Goal: Task Accomplishment & Management: Use online tool/utility

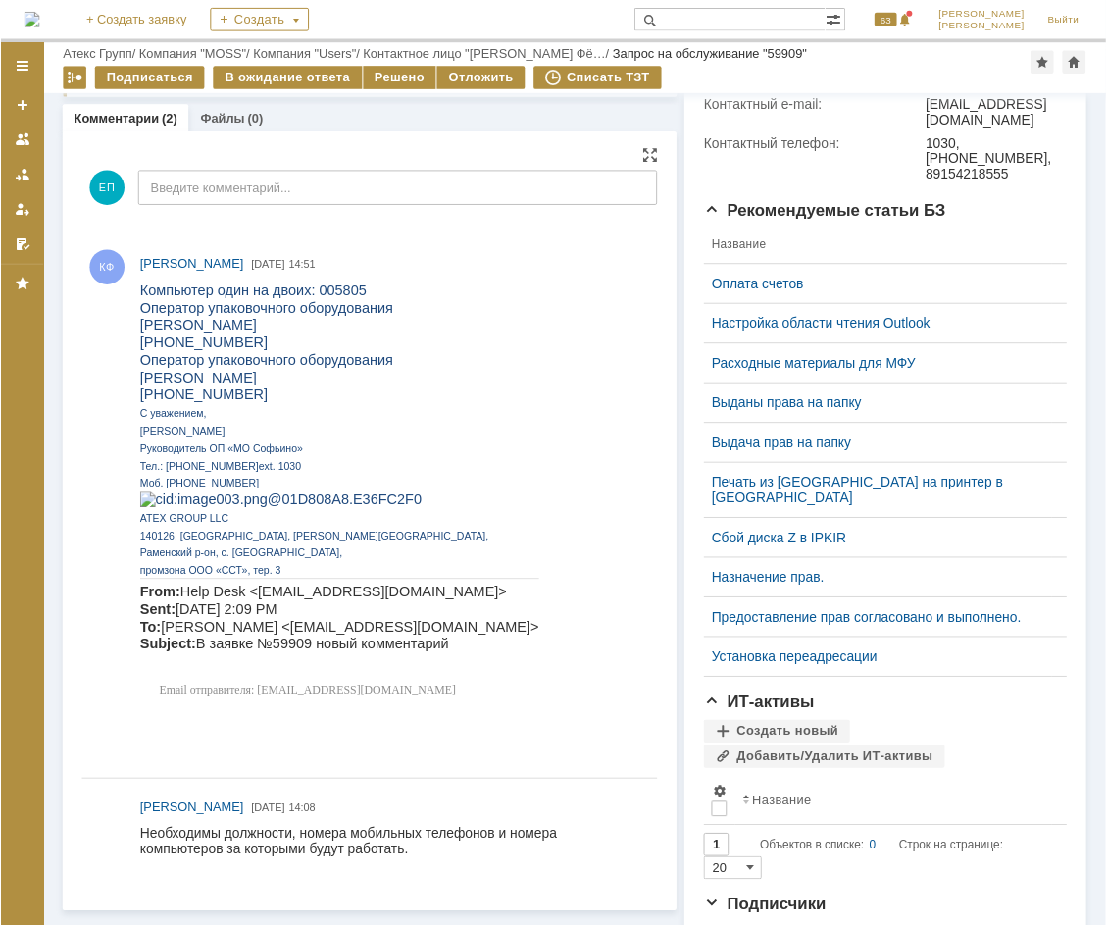
scroll to position [544, 0]
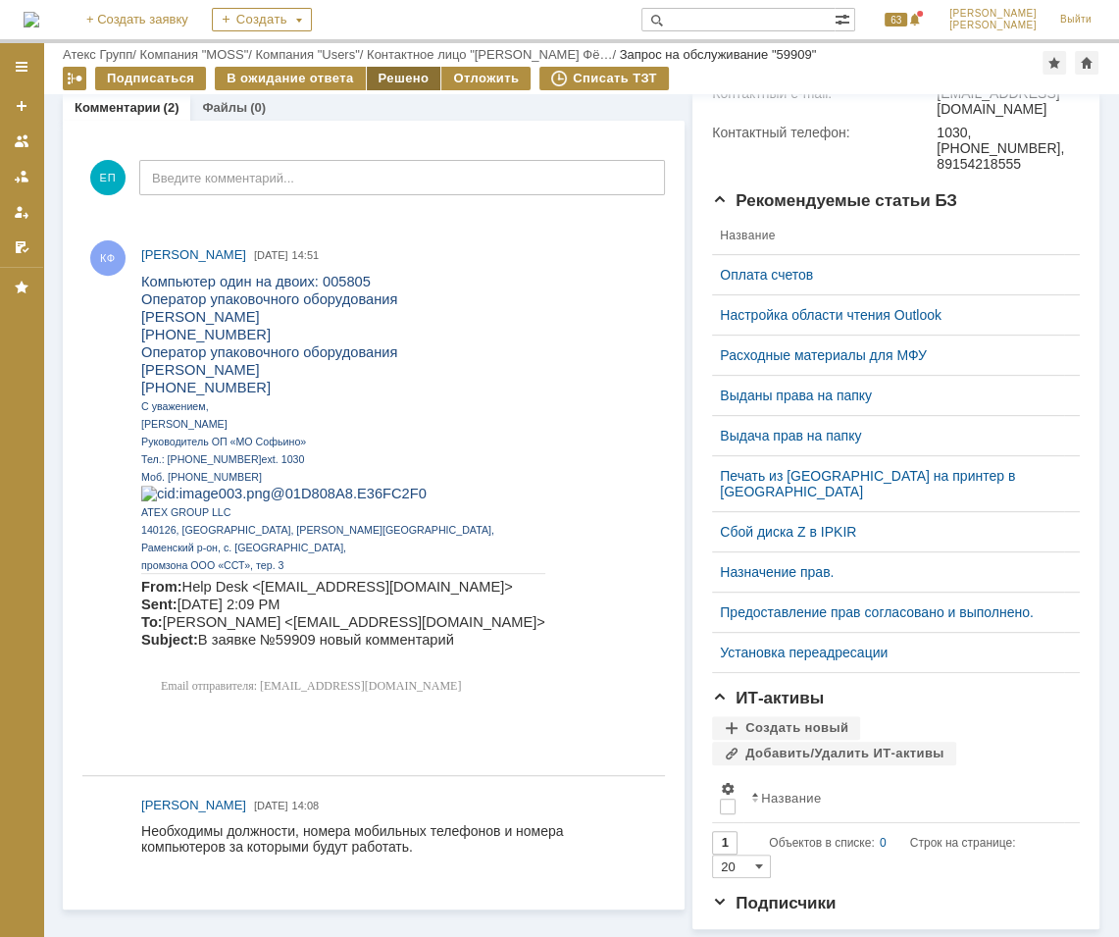
click at [379, 88] on div "Решено" at bounding box center [404, 79] width 75 height 24
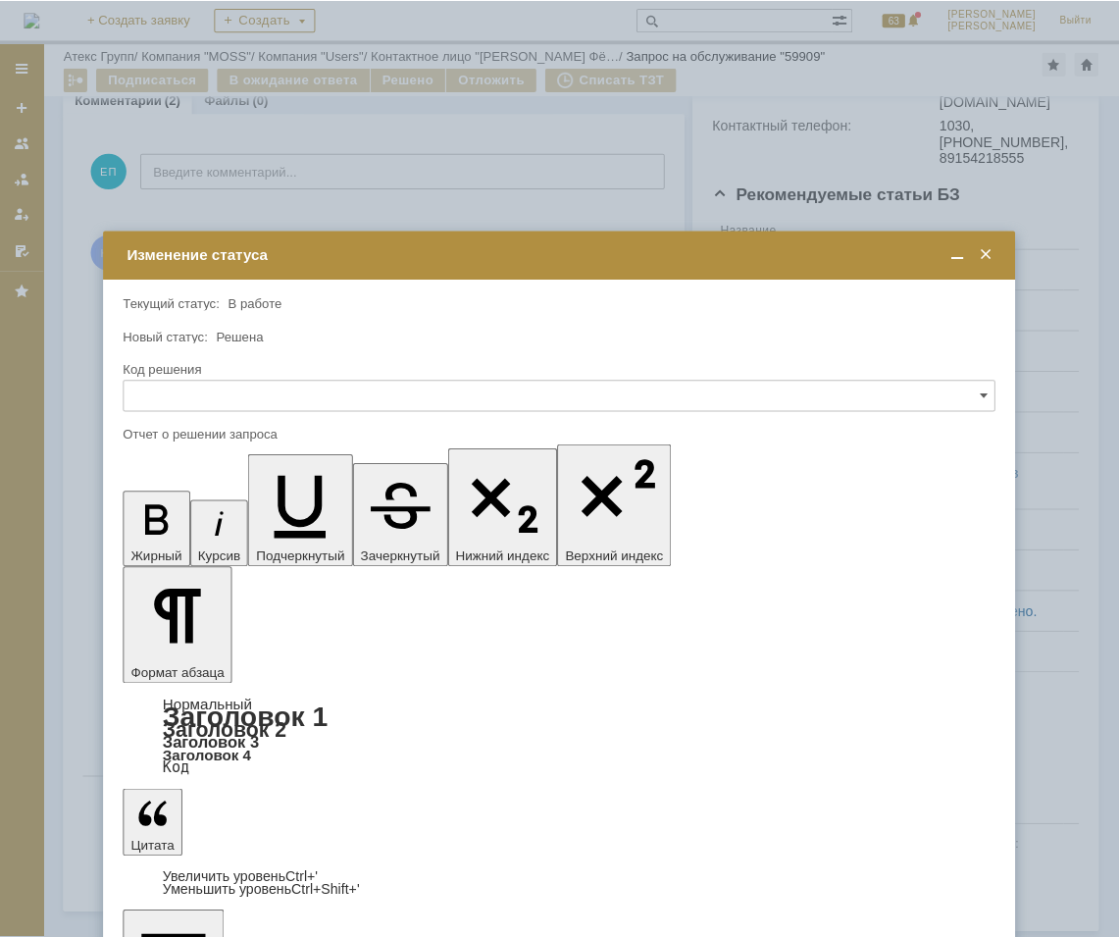
scroll to position [0, 0]
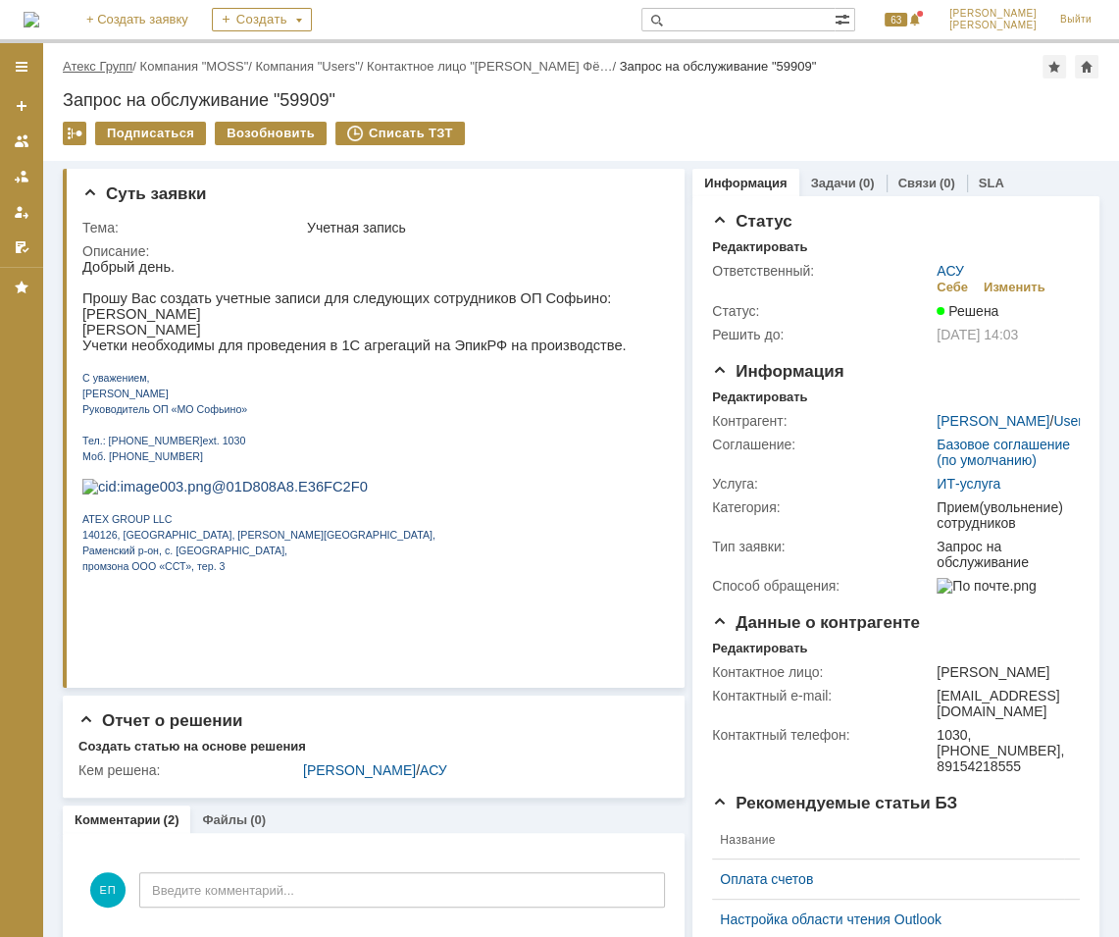
click at [114, 63] on link "Атекс Групп" at bounding box center [98, 66] width 70 height 15
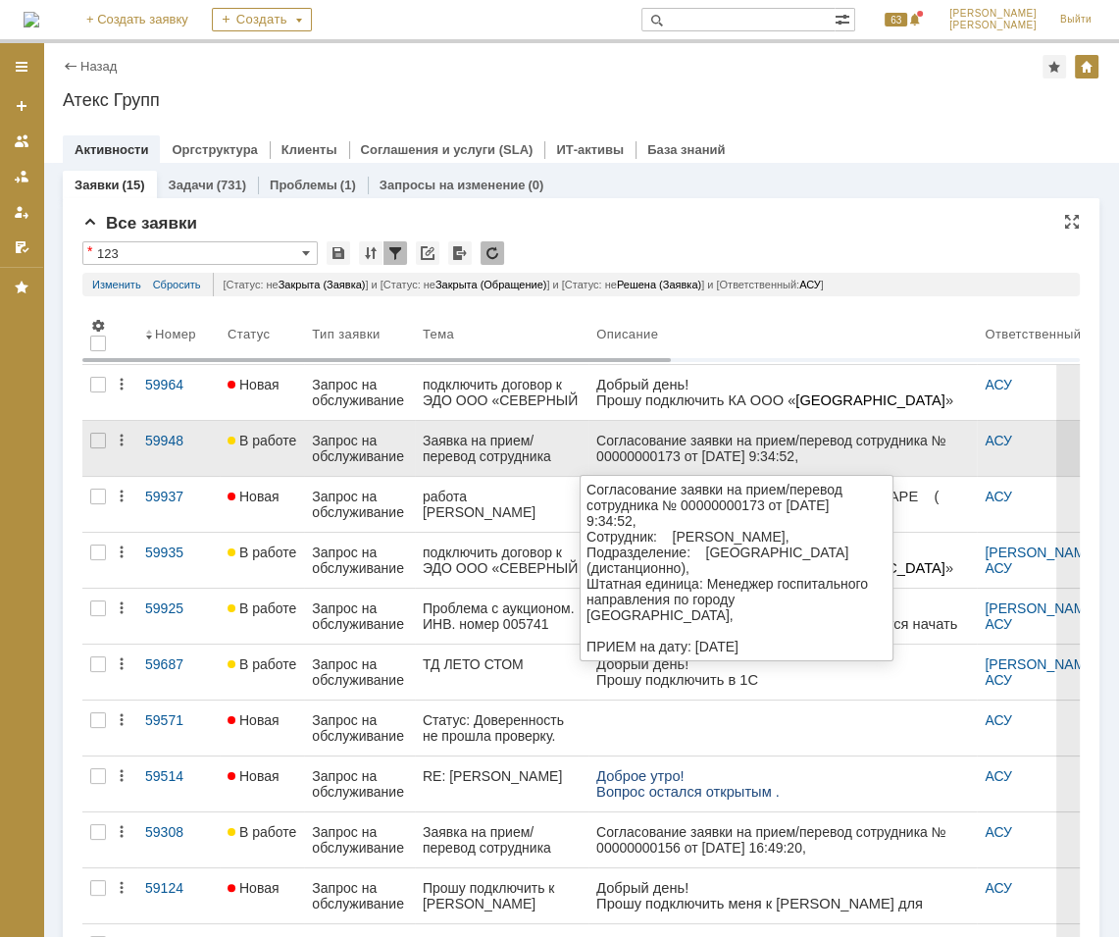
click at [636, 444] on div "Согласование заявки на прием/перевод сотрудника № 00000000173 от [DATE] 9:34:52…" at bounding box center [782, 534] width 373 height 204
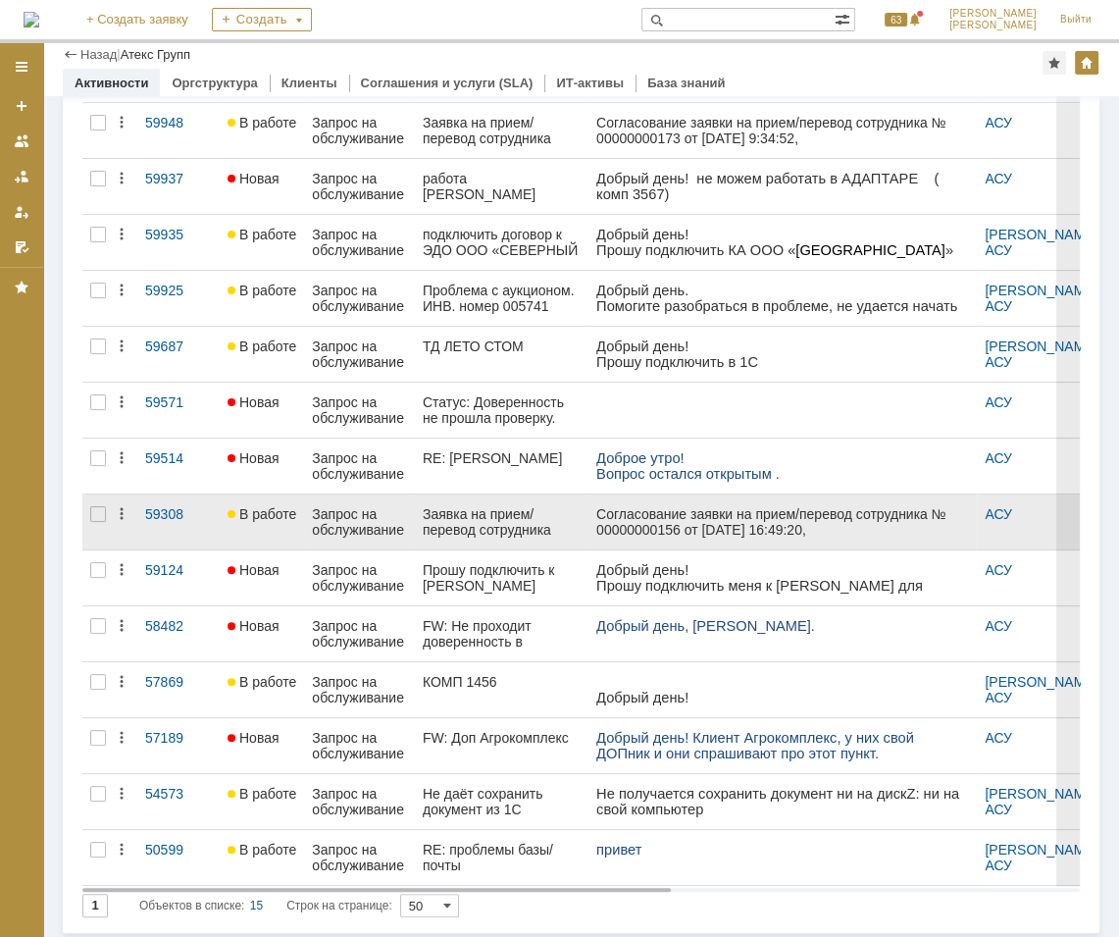
scroll to position [251, 0]
click at [345, 526] on div "Запрос на обслуживание" at bounding box center [359, 521] width 95 height 31
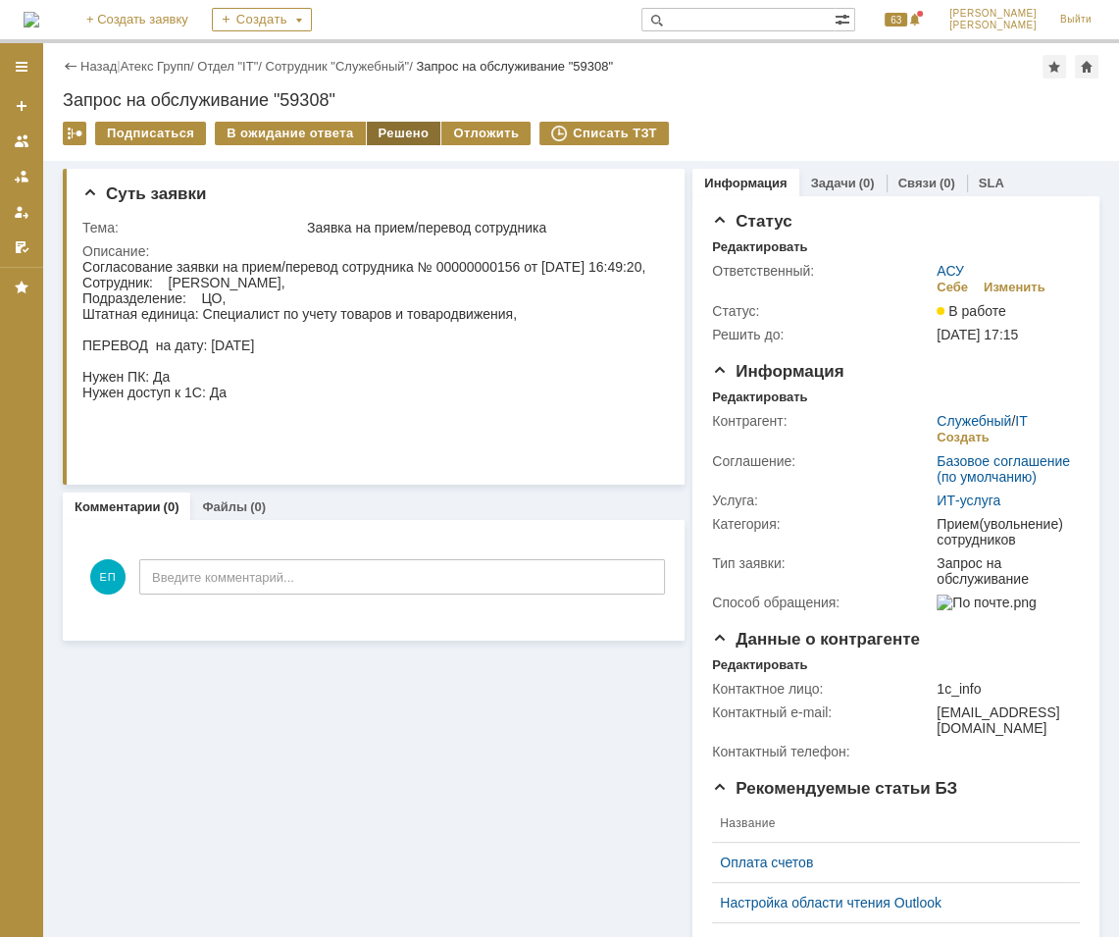
click at [370, 126] on div "Решено" at bounding box center [404, 134] width 75 height 24
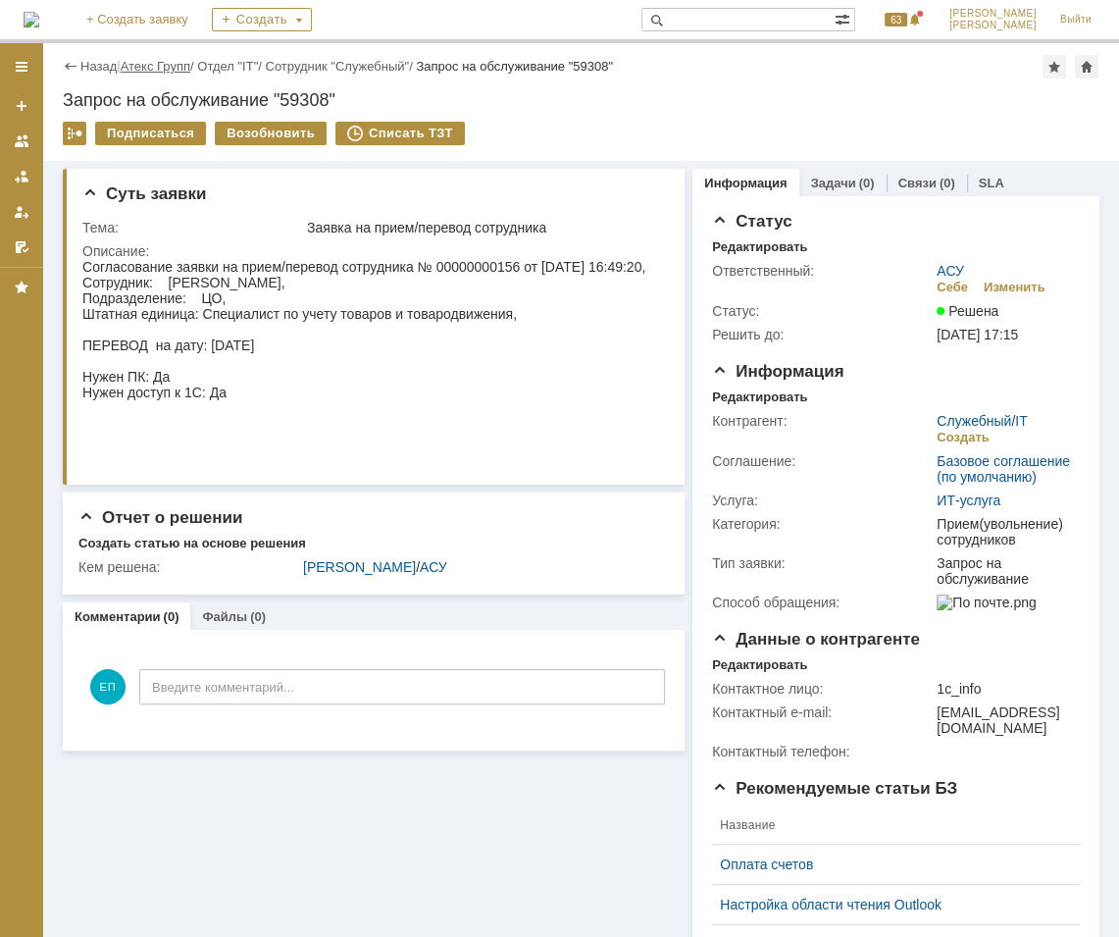
click at [137, 63] on link "Атекс Групп" at bounding box center [156, 66] width 70 height 15
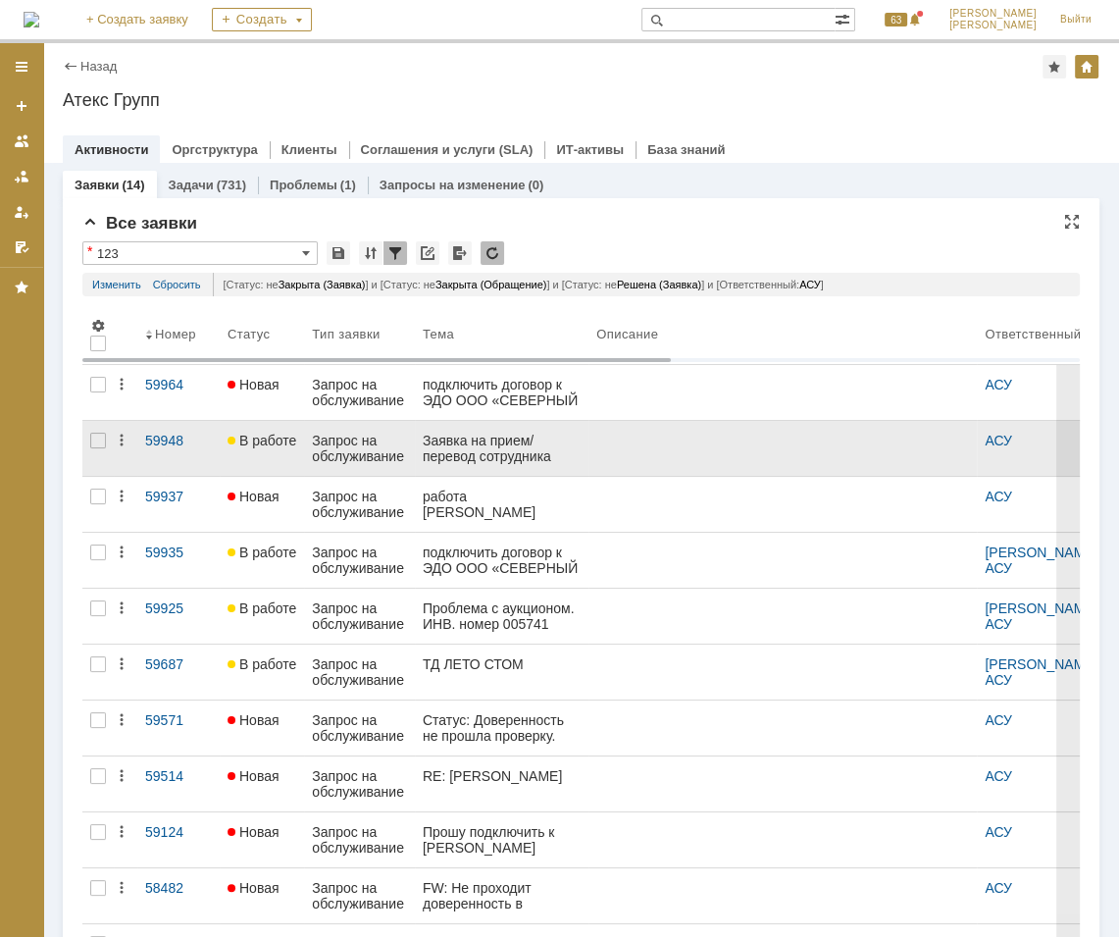
scroll to position [203, 0]
